Goal: Check status: Check status

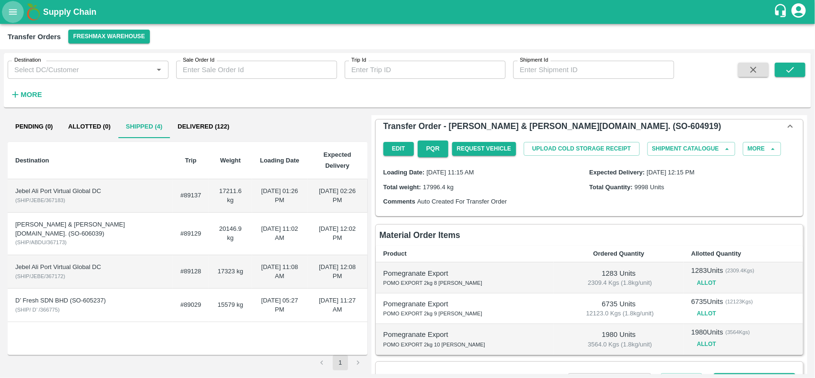
click at [17, 18] on button "open drawer" at bounding box center [13, 12] width 22 height 22
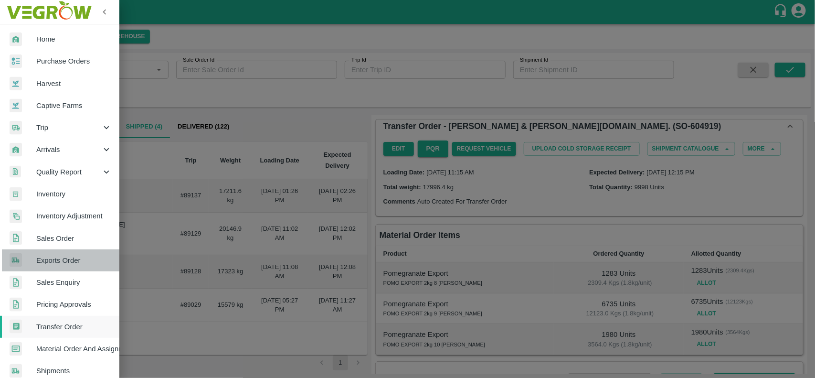
click at [63, 255] on span "Exports Order" at bounding box center [73, 260] width 75 height 11
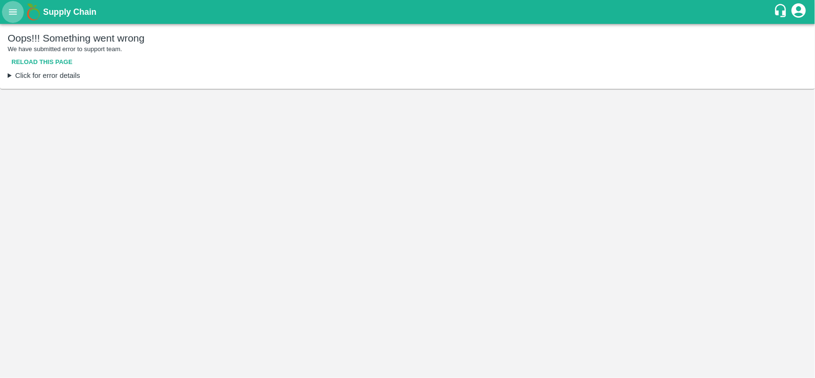
click at [14, 16] on icon "open drawer" at bounding box center [13, 12] width 11 height 11
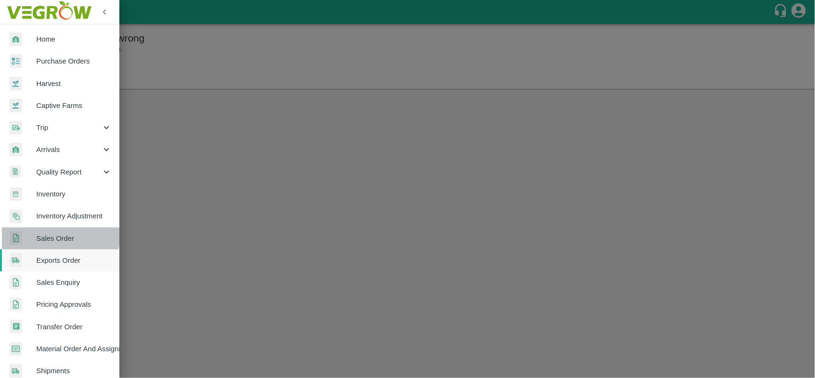
click at [51, 236] on span "Sales Order" at bounding box center [73, 238] width 75 height 11
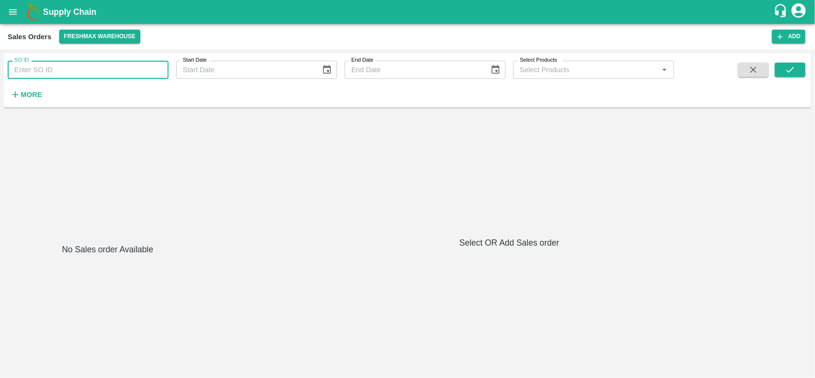
click at [37, 67] on input "SO ID" at bounding box center [88, 70] width 161 height 18
paste input "597073"
type input "597073"
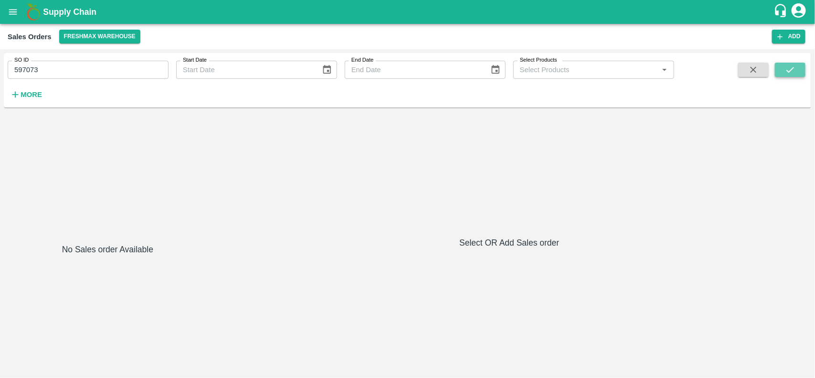
click at [790, 75] on button "submit" at bounding box center [790, 70] width 31 height 14
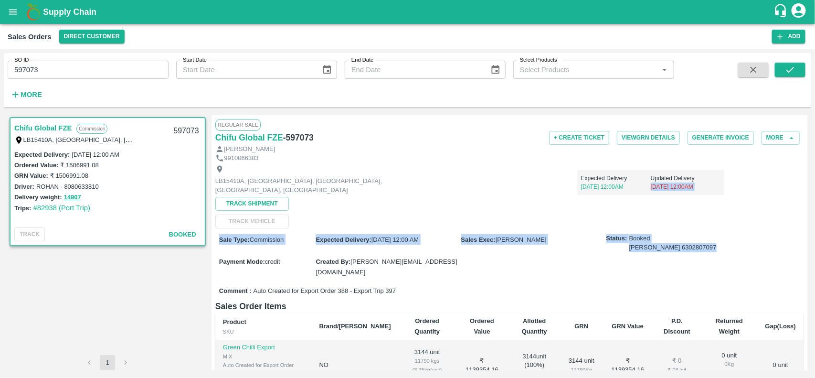
drag, startPoint x: 807, startPoint y: 179, endPoint x: 796, endPoint y: 244, distance: 65.8
click at [796, 244] on div "Regular Sale Chifu Global FZE - 597073 + Create Ticket View GRN Details Generat…" at bounding box center [509, 242] width 596 height 255
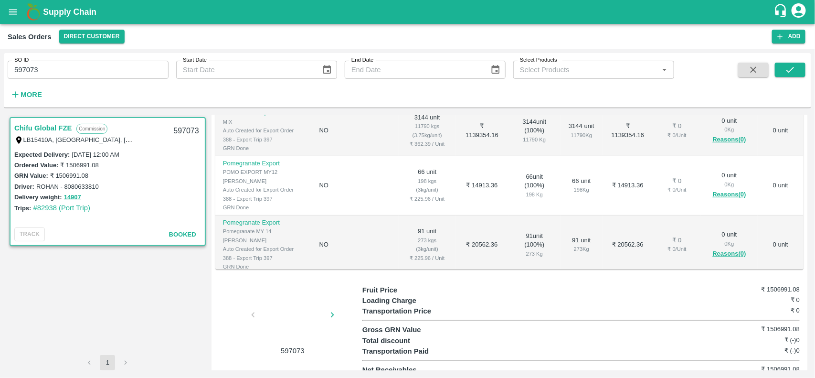
click at [807, 72] on div "SO ID 597073 SO ID Start Date Start Date End Date End Date Select Products Sele…" at bounding box center [407, 80] width 807 height 47
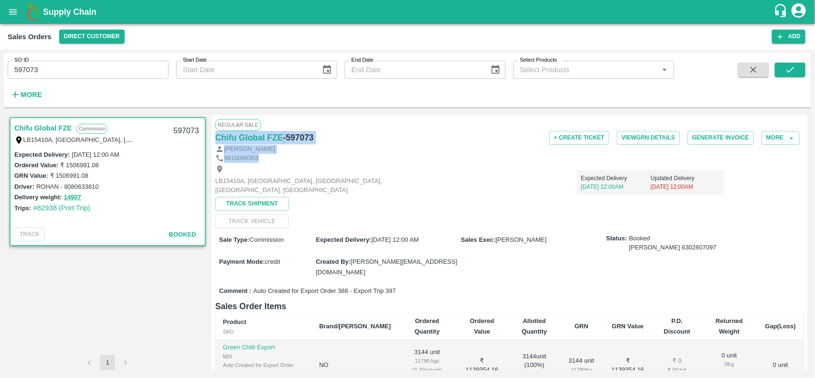
drag, startPoint x: 810, startPoint y: 119, endPoint x: 802, endPoint y: 158, distance: 39.4
click at [802, 158] on div "Chifu Global FZE Commission LB15410A, Jebel Ali Free Zone, Jafza, Dubai, Dubai,…" at bounding box center [407, 242] width 807 height 263
click at [805, 147] on div "Regular Sale Chifu Global FZE - 597073 + Create Ticket View GRN Details Generat…" at bounding box center [509, 242] width 596 height 255
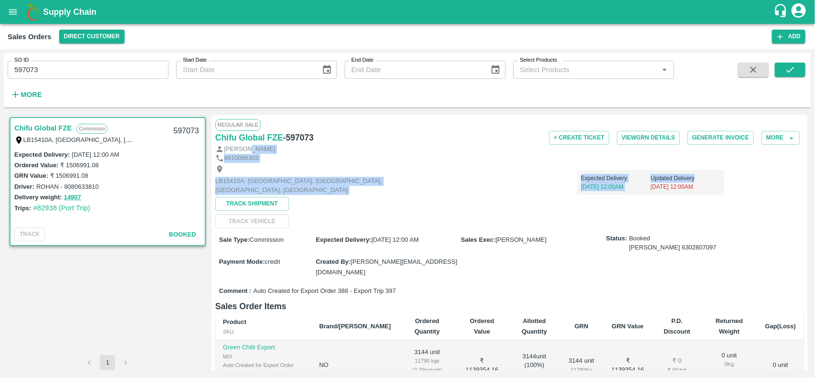
drag, startPoint x: 805, startPoint y: 147, endPoint x: 806, endPoint y: 182, distance: 35.3
click at [806, 182] on div "Regular Sale Chifu Global FZE - 597073 + Create Ticket View GRN Details Generat…" at bounding box center [509, 242] width 596 height 255
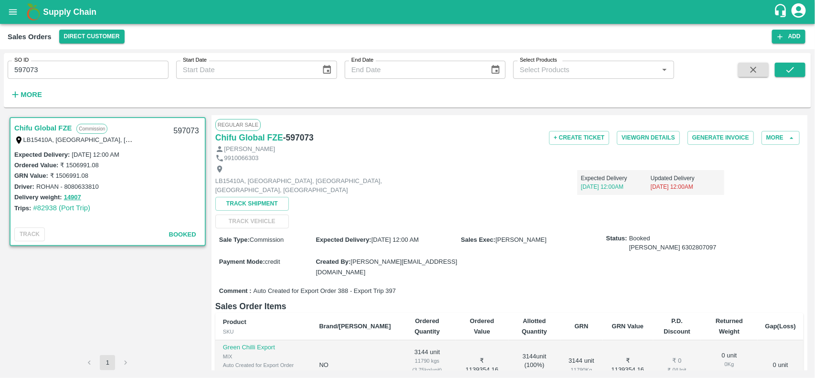
click at [807, 278] on div "Regular Sale Chifu Global FZE - 597073 + Create Ticket View GRN Details Generat…" at bounding box center [509, 242] width 596 height 255
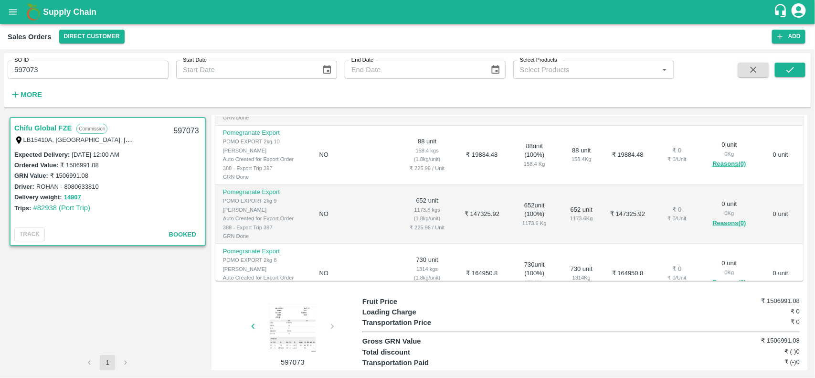
scroll to position [167, 0]
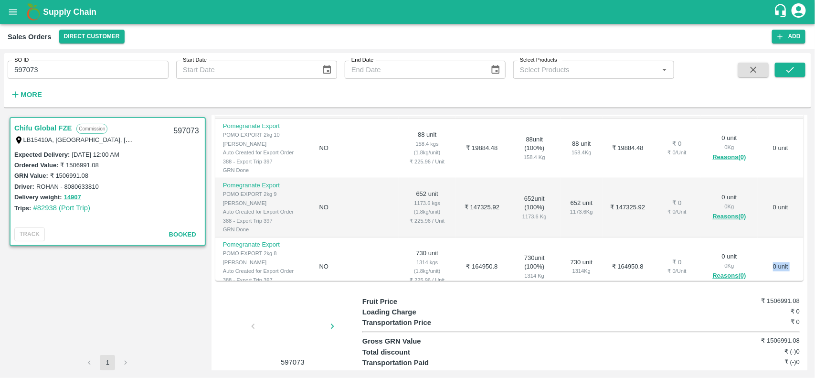
drag, startPoint x: 769, startPoint y: 252, endPoint x: 765, endPoint y: 234, distance: 18.6
click at [765, 234] on table "Product SKU Brand/Marka Ordered Quantity Ordered Value Allotted Quantity GRN GR…" at bounding box center [509, 123] width 588 height 401
click at [765, 237] on td "0 unit" at bounding box center [781, 266] width 46 height 59
drag, startPoint x: 797, startPoint y: 222, endPoint x: 793, endPoint y: 208, distance: 14.8
click at [793, 237] on td "0 unit" at bounding box center [781, 266] width 46 height 59
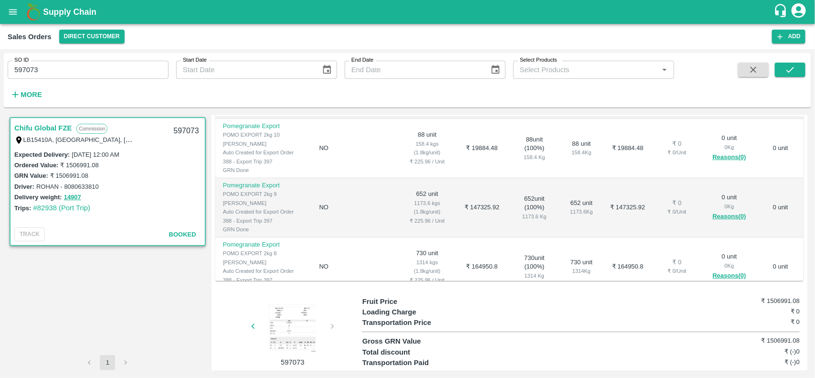
click at [802, 147] on div "Regular Sale Chifu Global FZE - 597073 + Create Ticket View GRN Details Generat…" at bounding box center [509, 242] width 596 height 255
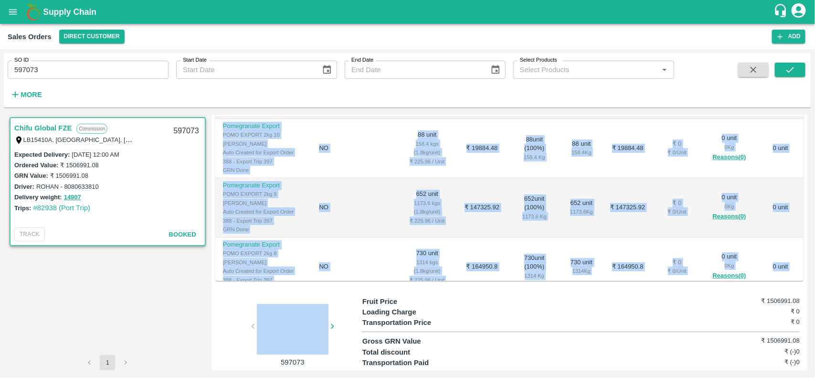
click at [802, 147] on div "Regular Sale Chifu Global FZE - 597073 + Create Ticket View GRN Details Generat…" at bounding box center [509, 242] width 596 height 255
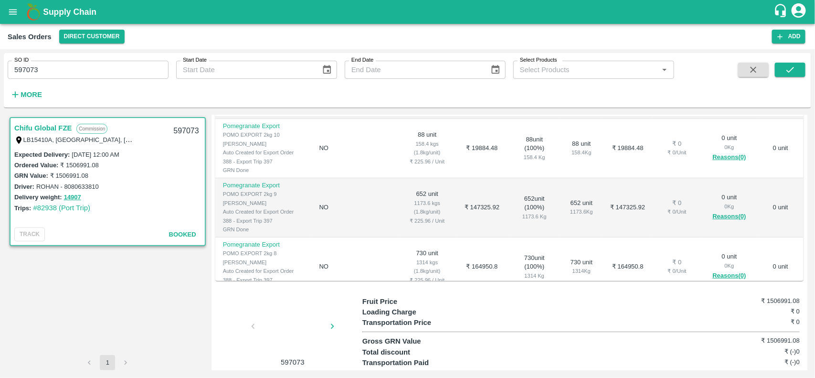
scroll to position [0, 0]
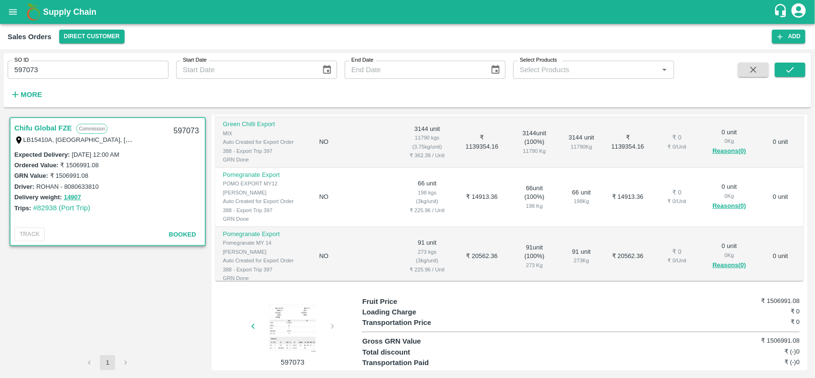
click at [803, 155] on div "Regular Sale Chifu Global FZE - 597073 + Create Ticket View GRN Details Generat…" at bounding box center [509, 242] width 596 height 255
